Goal: Navigation & Orientation: Find specific page/section

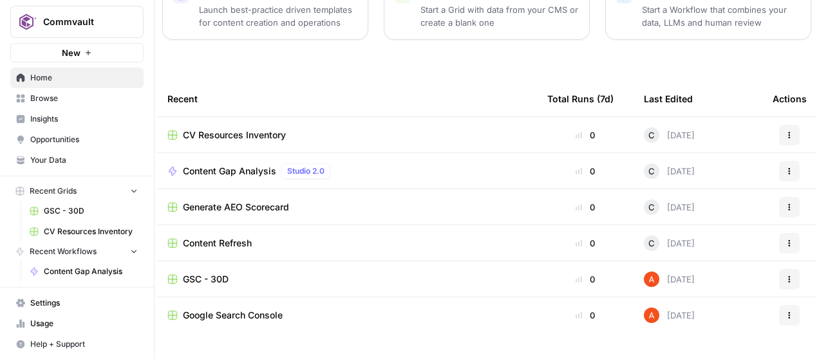
scroll to position [5, 0]
click at [42, 298] on span "Settings" at bounding box center [83, 303] width 107 height 12
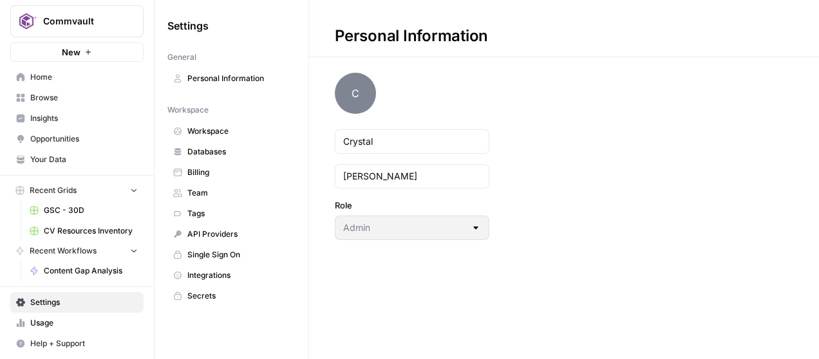
click at [207, 273] on span "Integrations" at bounding box center [238, 276] width 102 height 12
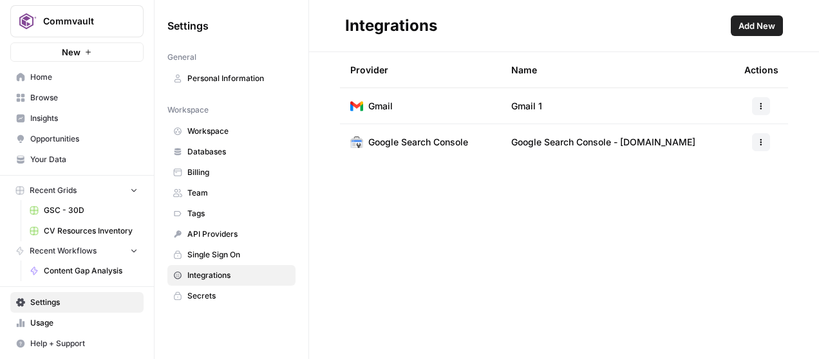
click at [205, 297] on span "Secrets" at bounding box center [238, 296] width 102 height 12
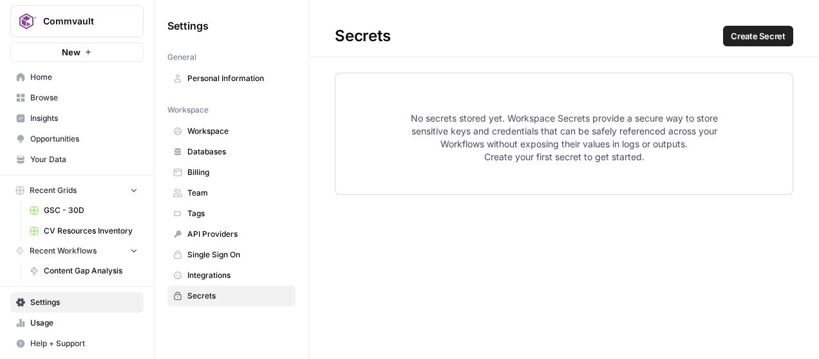
click at [46, 79] on span "Home" at bounding box center [83, 77] width 107 height 12
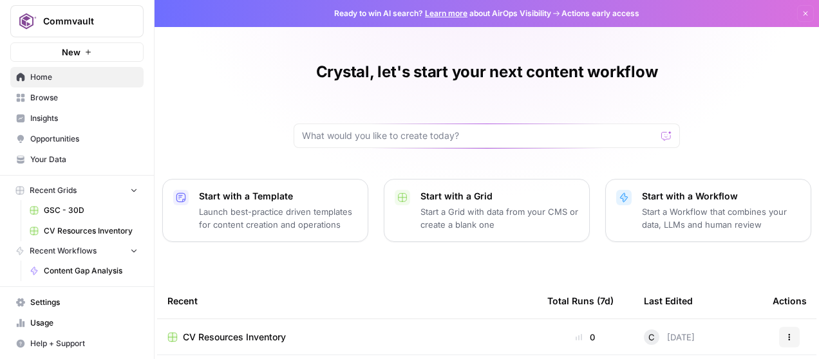
click at [58, 131] on link "Opportunities" at bounding box center [76, 139] width 133 height 21
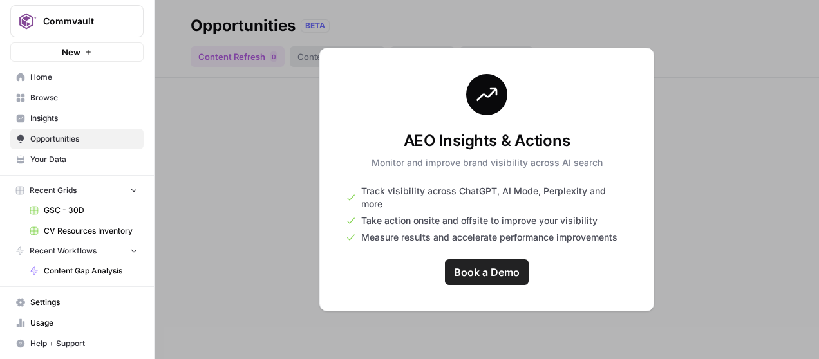
click at [52, 122] on span "Insights" at bounding box center [83, 119] width 107 height 12
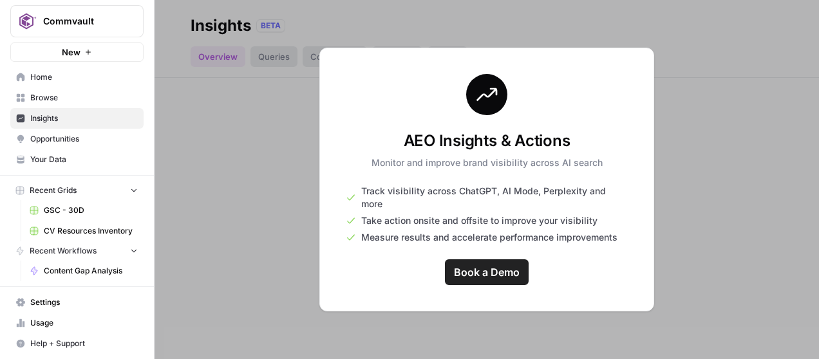
click at [52, 156] on span "Your Data" at bounding box center [83, 160] width 107 height 12
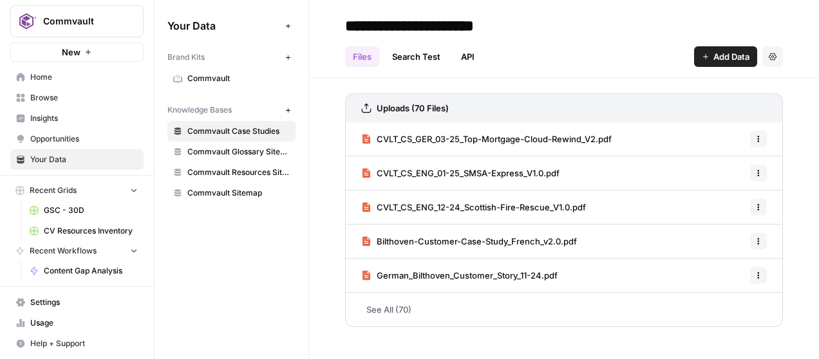
click at [42, 79] on span "Home" at bounding box center [83, 77] width 107 height 12
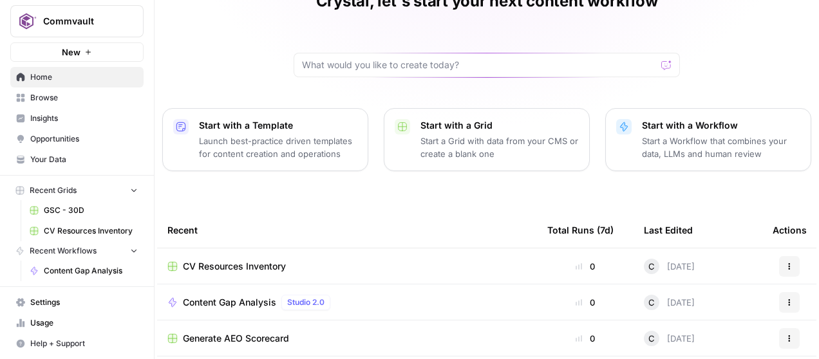
scroll to position [87, 0]
